Goal: Task Accomplishment & Management: Use online tool/utility

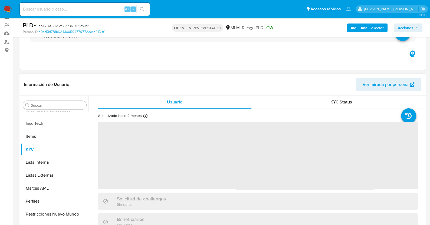
scroll to position [53, 0]
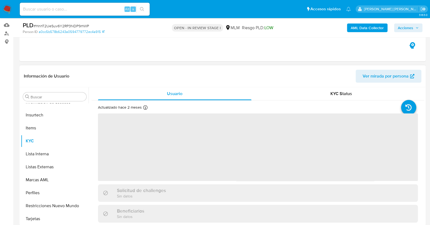
select select "10"
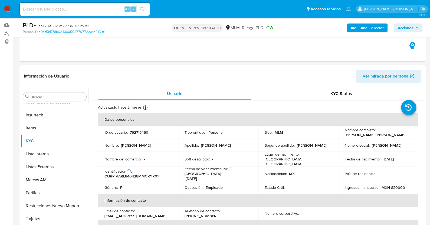
drag, startPoint x: 86, startPoint y: 201, endPoint x: 90, endPoint y: 179, distance: 22.3
click at [90, 179] on div "Buscar Anticipos de dinero Aprobadores Aprobados Archivos adjuntos CBP CBT Cruc…" at bounding box center [222, 156] width 403 height 138
click at [84, 194] on button "Perfiles" at bounding box center [52, 193] width 63 height 13
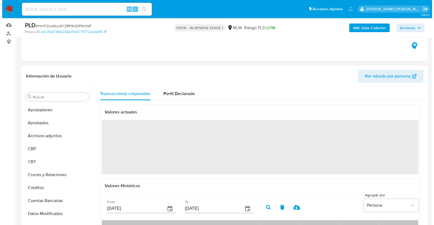
scroll to position [8, 0]
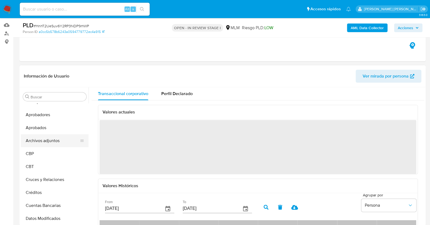
click at [58, 146] on button "Archivos adjuntos" at bounding box center [52, 140] width 63 height 13
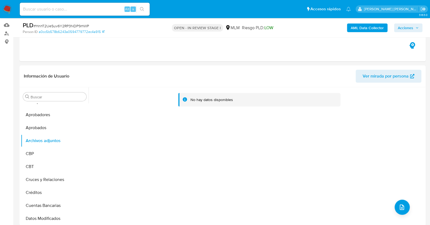
click at [393, 212] on div "No hay datos disponibles" at bounding box center [256, 156] width 336 height 138
click at [398, 207] on icon "upload-file" at bounding box center [401, 207] width 6 height 6
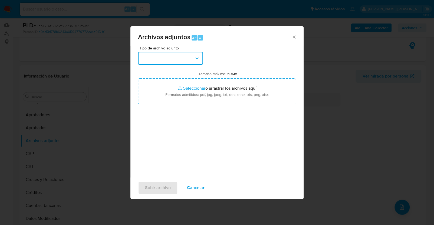
click at [158, 57] on button "button" at bounding box center [170, 58] width 65 height 13
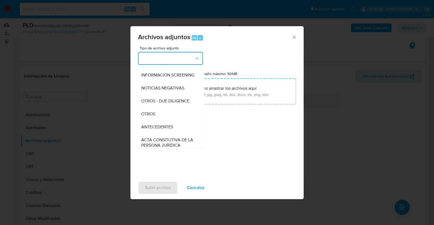
scroll to position [58, 0]
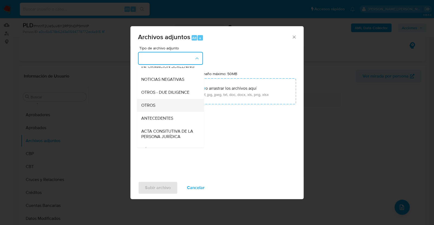
click at [159, 111] on div "OTROS" at bounding box center [168, 105] width 55 height 13
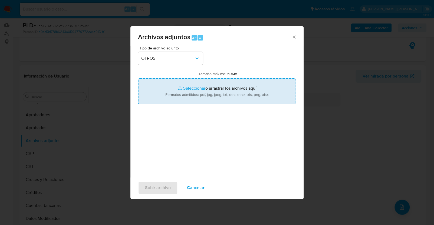
click at [205, 102] on input "Tamaño máximo: 50MB Seleccionar archivos" at bounding box center [217, 91] width 158 height 26
type input "C:\fakepath\792715460_LAURA IVETH ARANDIA REYNAGA_SEP2025.pdf"
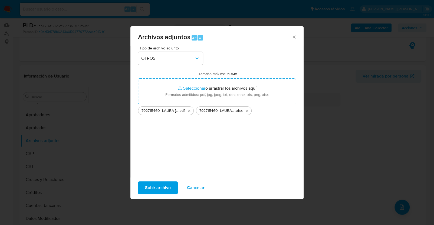
click at [155, 187] on span "Subir archivo" at bounding box center [158, 188] width 26 height 12
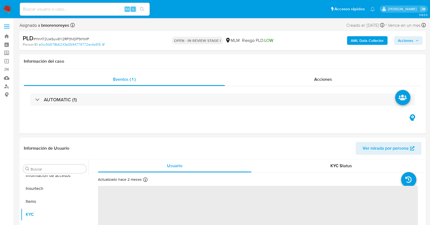
scroll to position [267, 0]
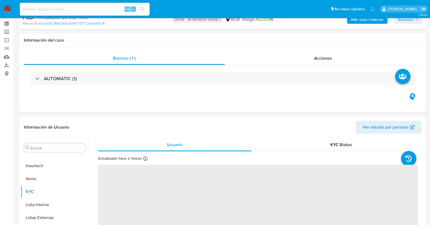
select select "10"
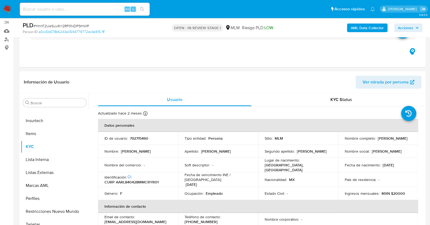
scroll to position [53, 0]
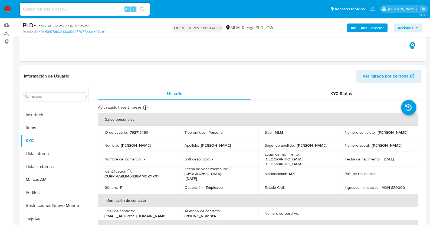
drag, startPoint x: 86, startPoint y: 208, endPoint x: 93, endPoint y: 178, distance: 31.0
click at [93, 178] on div "Buscar Anticipos de dinero Aprobadores Aprobados Archivos adjuntos CBP CBT Cruc…" at bounding box center [222, 156] width 403 height 138
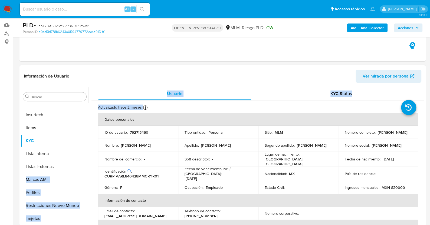
drag, startPoint x: 89, startPoint y: 195, endPoint x: 87, endPoint y: 167, distance: 27.9
click at [87, 167] on div "Buscar Anticipos de dinero Aprobadores Aprobados Archivos adjuntos CBP CBT Cruc…" at bounding box center [222, 156] width 403 height 138
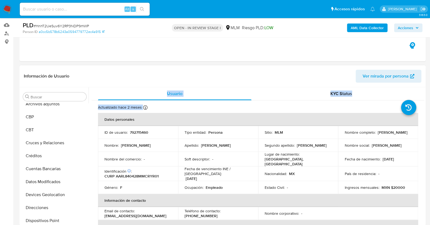
scroll to position [43, 0]
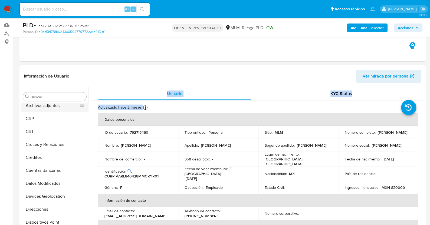
click at [58, 104] on button "Archivos adjuntos" at bounding box center [52, 105] width 63 height 13
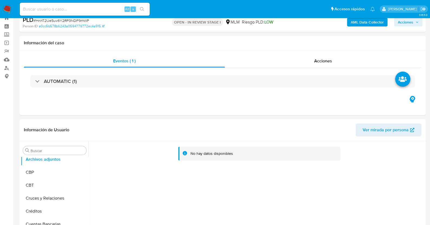
scroll to position [0, 0]
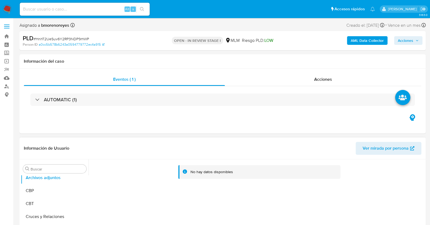
drag, startPoint x: 88, startPoint y: 204, endPoint x: 93, endPoint y: 187, distance: 17.9
click at [93, 187] on div "No hay datos disponibles" at bounding box center [256, 229] width 336 height 138
click at [84, 182] on button "Archivos adjuntos" at bounding box center [52, 177] width 63 height 13
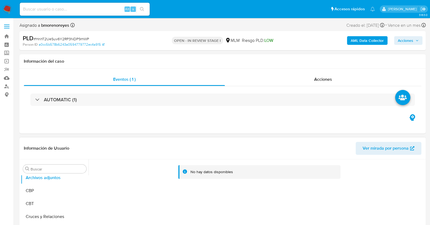
drag, startPoint x: 86, startPoint y: 198, endPoint x: 94, endPoint y: 181, distance: 18.4
click at [94, 181] on div "Buscar Anticipos de dinero Aprobadores Aprobados Archivos adjuntos CBP CBT Cruc…" at bounding box center [222, 229] width 403 height 138
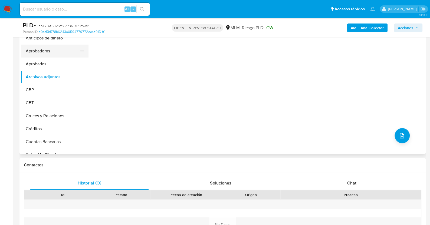
click at [61, 56] on button "Aprobadores" at bounding box center [52, 51] width 63 height 13
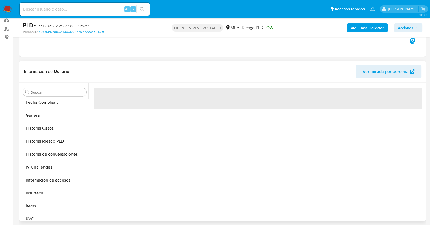
scroll to position [243, 0]
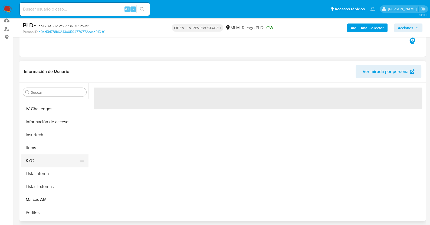
click at [33, 160] on button "KYC" at bounding box center [52, 160] width 63 height 13
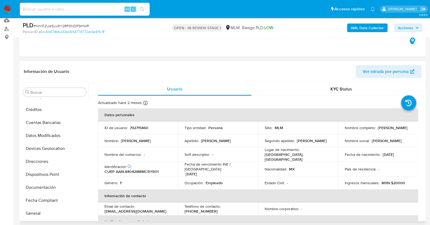
scroll to position [0, 0]
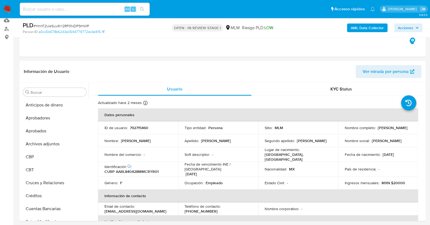
click at [10, 0] on nav "Pausado Ver notificaciones Alt s Accesos rápidos Presiona las siguientes teclas…" at bounding box center [215, 9] width 430 height 18
click at [8, 6] on img at bounding box center [7, 9] width 9 height 9
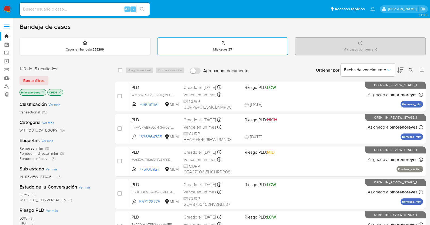
click at [246, 45] on div "Mis casos : 37" at bounding box center [222, 46] width 130 height 17
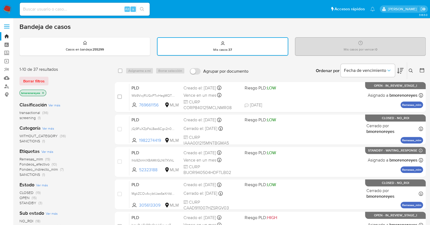
click at [410, 71] on icon at bounding box center [410, 71] width 4 height 4
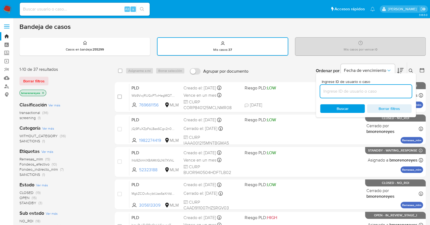
click at [323, 90] on input at bounding box center [365, 91] width 91 height 7
type input "792715460"
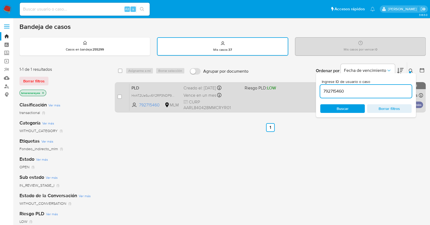
click at [243, 104] on div "PLD HnhT2UeSuv6Y2RP3NDP9rhWP 792715460 MLM Riesgo PLD: LOW Creado el: [DATE] Cr…" at bounding box center [275, 97] width 293 height 27
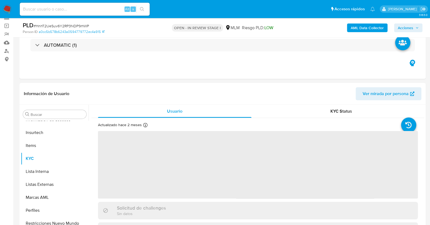
scroll to position [42, 0]
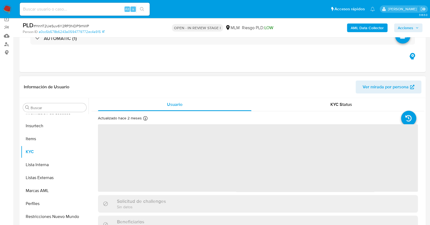
select select "10"
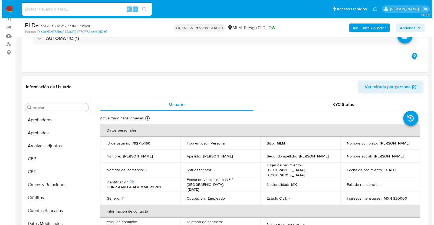
scroll to position [25, 0]
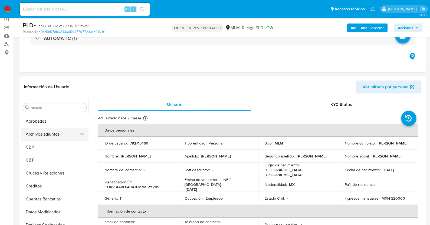
click at [50, 139] on button "Archivos adjuntos" at bounding box center [52, 134] width 63 height 13
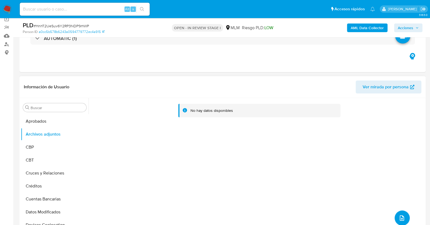
click at [400, 215] on icon "upload-file" at bounding box center [401, 218] width 6 height 6
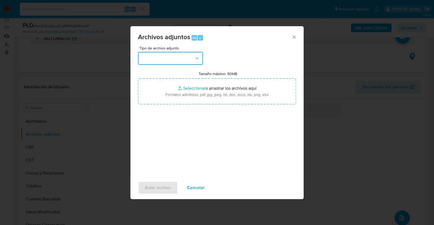
click at [181, 56] on button "button" at bounding box center [170, 58] width 65 height 13
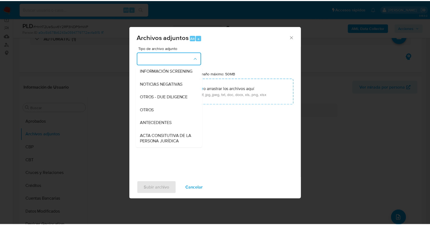
scroll to position [58, 0]
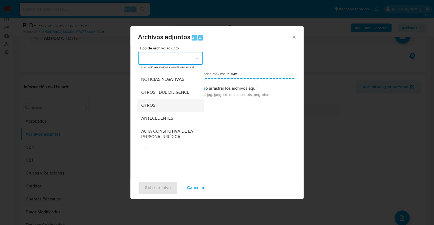
click at [157, 109] on div "OTROS" at bounding box center [168, 105] width 55 height 13
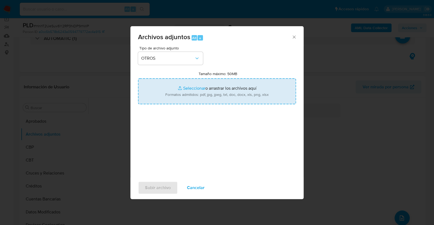
click at [219, 98] on input "Tamaño máximo: 50MB Seleccionar archivos" at bounding box center [217, 91] width 158 height 26
type input "C:\fakepath\792715460_LAURA IVETH ARANDIA REYNAGA_SEP2025.pdf"
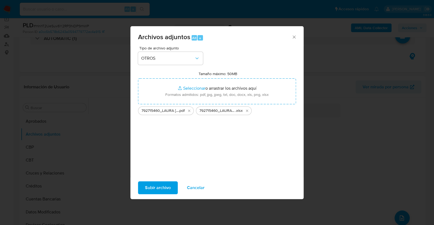
click at [161, 187] on span "Subir archivo" at bounding box center [158, 188] width 26 height 12
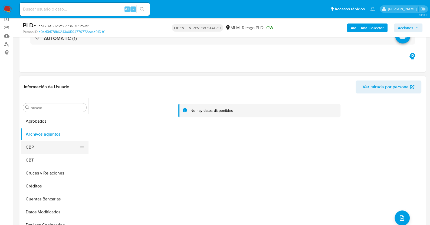
click at [45, 142] on button "CBP" at bounding box center [52, 147] width 63 height 13
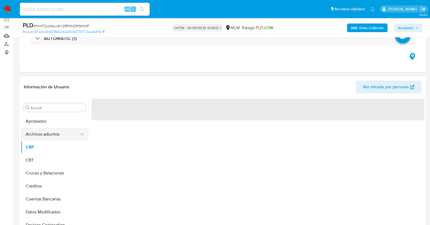
click at [54, 131] on button "Archivos adjuntos" at bounding box center [52, 134] width 63 height 13
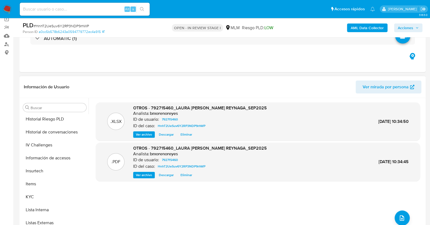
scroll to position [223, 0]
click at [49, 197] on button "KYC" at bounding box center [52, 196] width 63 height 13
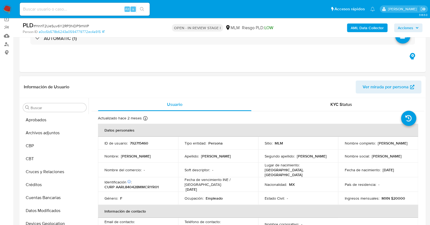
scroll to position [0, 0]
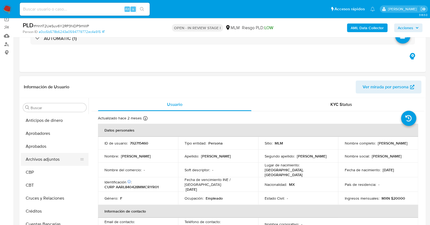
click at [50, 154] on button "Archivos adjuntos" at bounding box center [52, 159] width 63 height 13
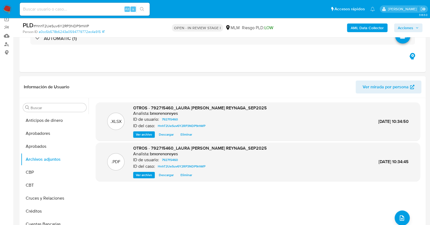
click at [405, 29] on span "Acciones" at bounding box center [405, 28] width 15 height 9
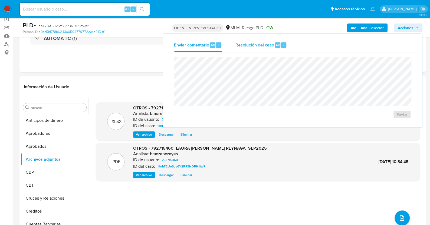
click at [256, 45] on span "Resolución del caso" at bounding box center [254, 45] width 39 height 6
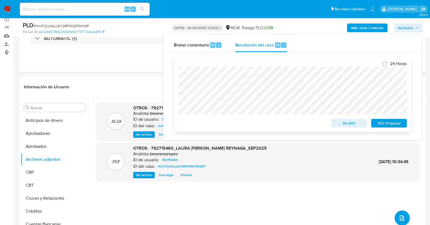
click at [344, 124] on span "No ROI" at bounding box center [349, 124] width 28 height 8
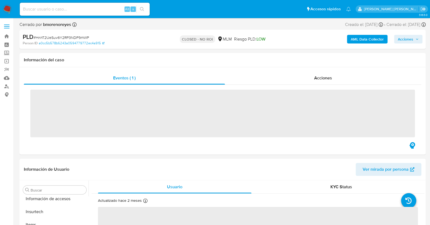
scroll to position [267, 0]
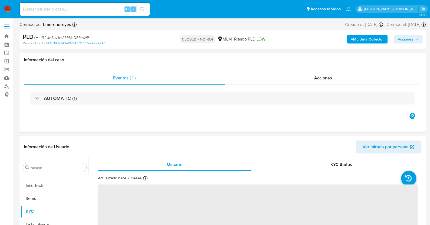
select select "10"
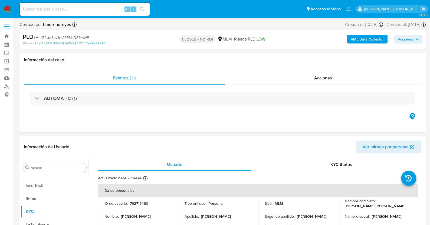
click at [8, 7] on img at bounding box center [7, 9] width 9 height 9
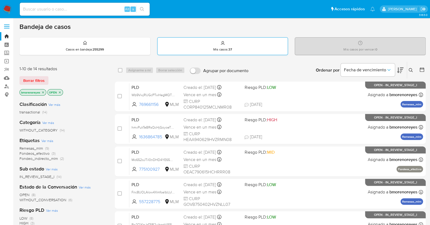
click at [223, 45] on div "Mis casos : 37" at bounding box center [222, 46] width 130 height 17
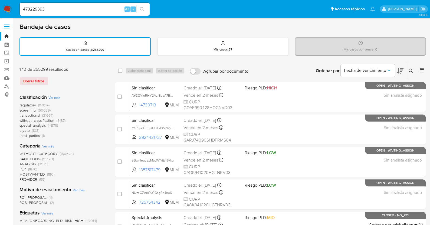
click at [409, 70] on icon at bounding box center [410, 71] width 4 height 4
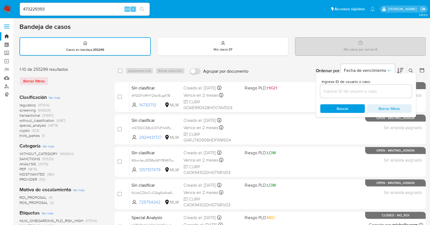
click at [346, 89] on input at bounding box center [365, 91] width 91 height 7
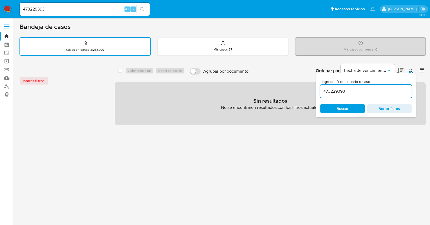
click at [346, 89] on input "473229393" at bounding box center [365, 91] width 91 height 7
type input "473229393"
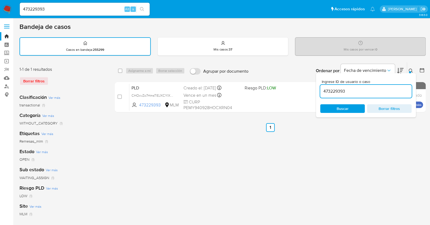
click at [408, 71] on icon at bounding box center [410, 71] width 4 height 4
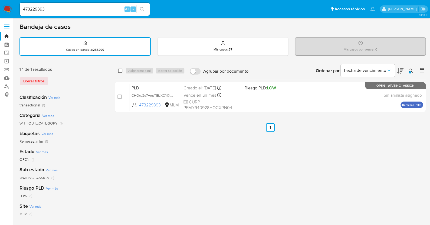
click at [121, 71] on input "checkbox" at bounding box center [120, 71] width 4 height 4
checkbox input "true"
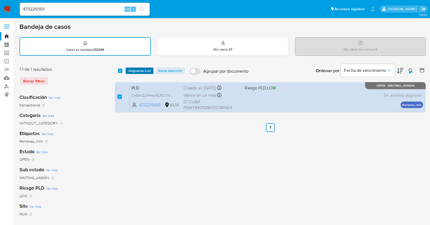
click at [139, 70] on span "Asignarme a mí" at bounding box center [139, 70] width 22 height 5
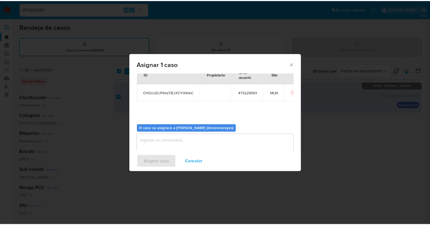
scroll to position [25, 0]
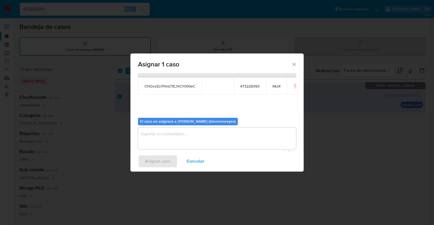
click at [203, 133] on textarea "assign-modal" at bounding box center [217, 139] width 158 height 22
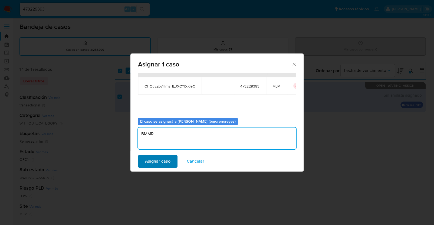
type textarea "BMMR"
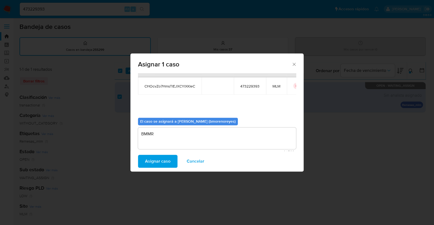
click at [158, 163] on span "Asignar caso" at bounding box center [157, 161] width 25 height 12
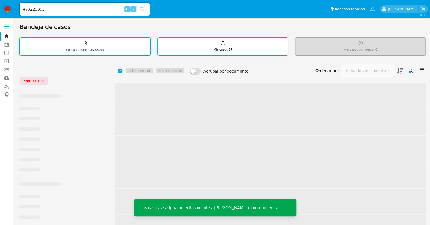
click at [241, 38] on div "Mis casos : 37" at bounding box center [223, 46] width 130 height 17
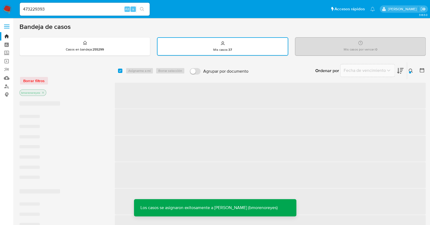
click at [408, 70] on icon at bounding box center [410, 71] width 4 height 4
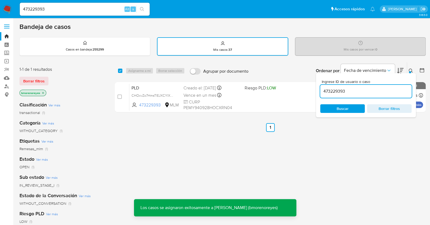
click at [346, 90] on input "473229393" at bounding box center [365, 91] width 91 height 7
click at [336, 106] on span "Buscar" at bounding box center [342, 108] width 12 height 9
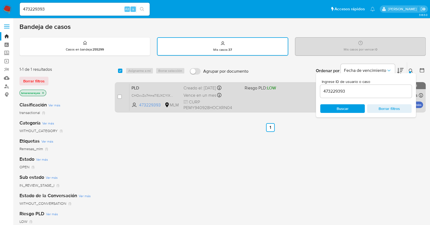
click at [157, 89] on span "PLD" at bounding box center [155, 87] width 48 height 7
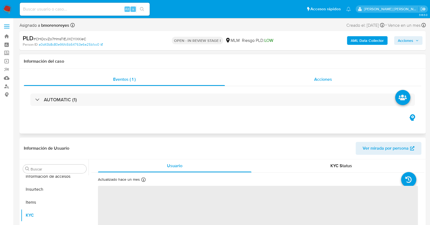
scroll to position [267, 0]
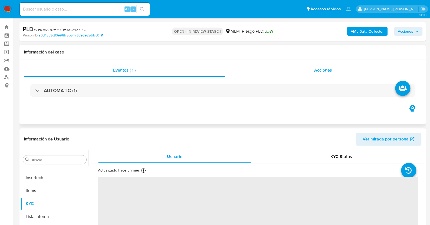
select select "10"
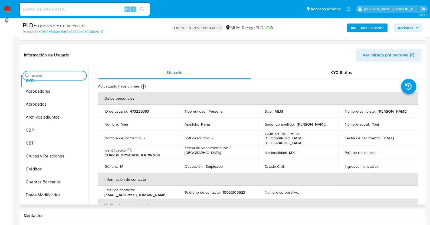
scroll to position [0, 0]
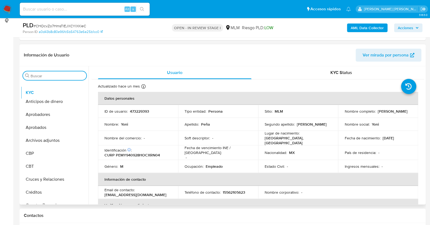
drag, startPoint x: 79, startPoint y: 184, endPoint x: 71, endPoint y: 94, distance: 90.1
click at [71, 94] on ul "Anticipos de dinero Aprobadores Aprobados Archivos adjuntos CBP CBT Cruces y Re…" at bounding box center [55, 143] width 68 height 122
